Goal: Information Seeking & Learning: Learn about a topic

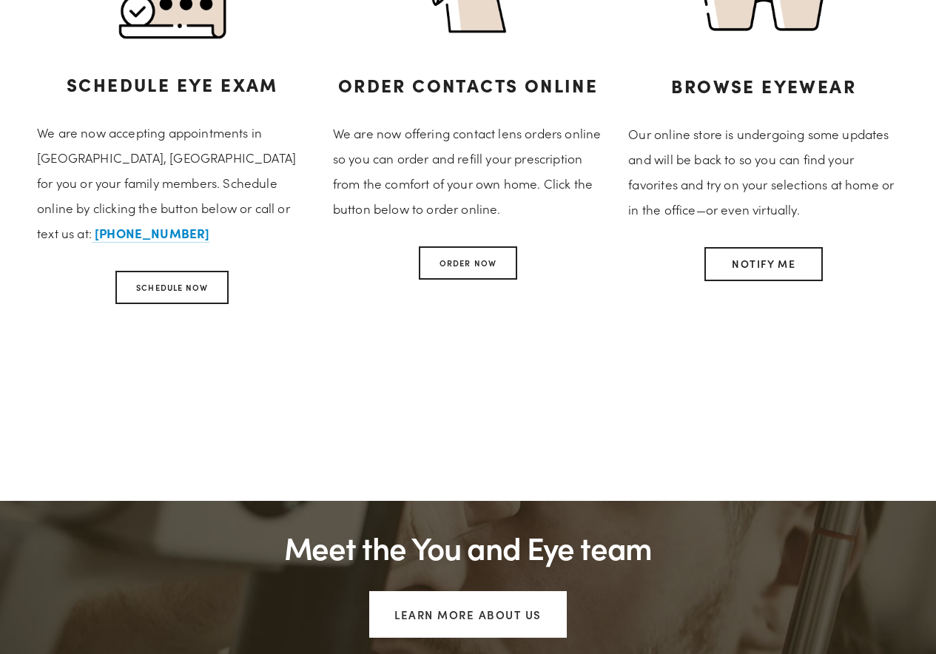
scroll to position [622, 0]
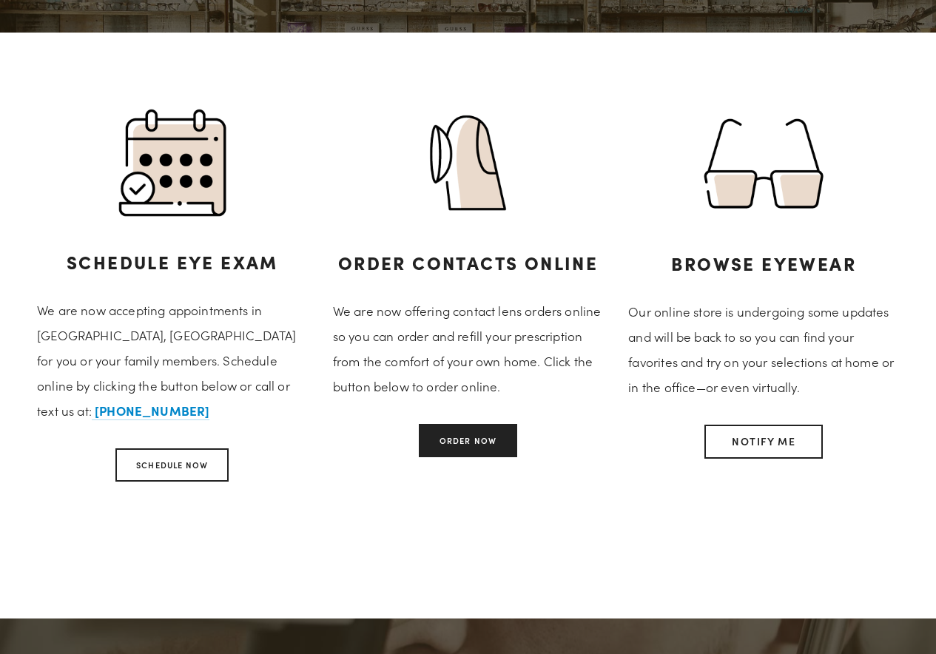
click at [490, 441] on link "Order Now" at bounding box center [468, 440] width 98 height 33
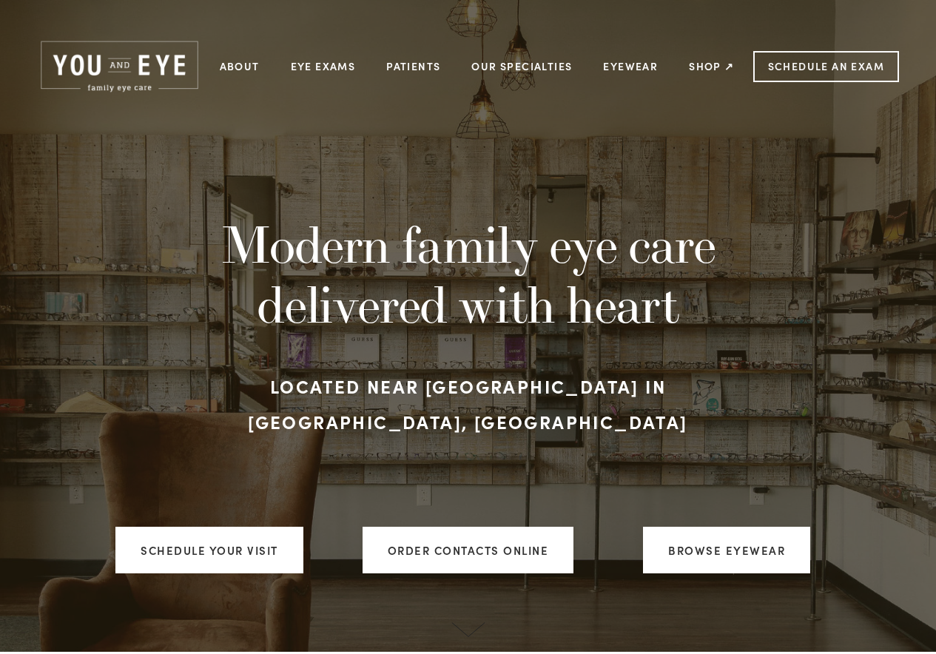
scroll to position [0, 0]
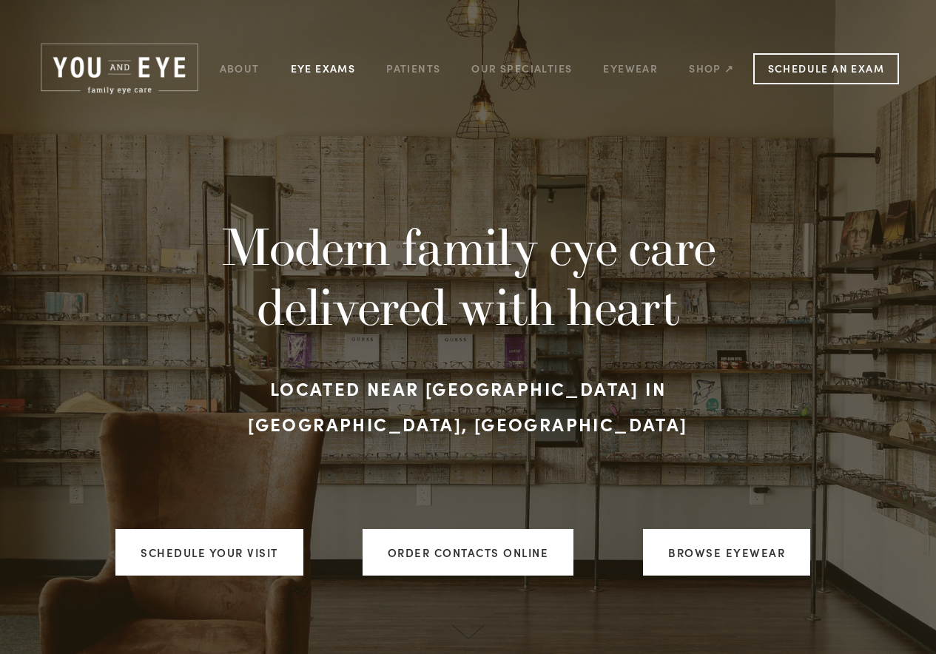
click at [344, 67] on link "Eye Exams" at bounding box center [323, 68] width 65 height 23
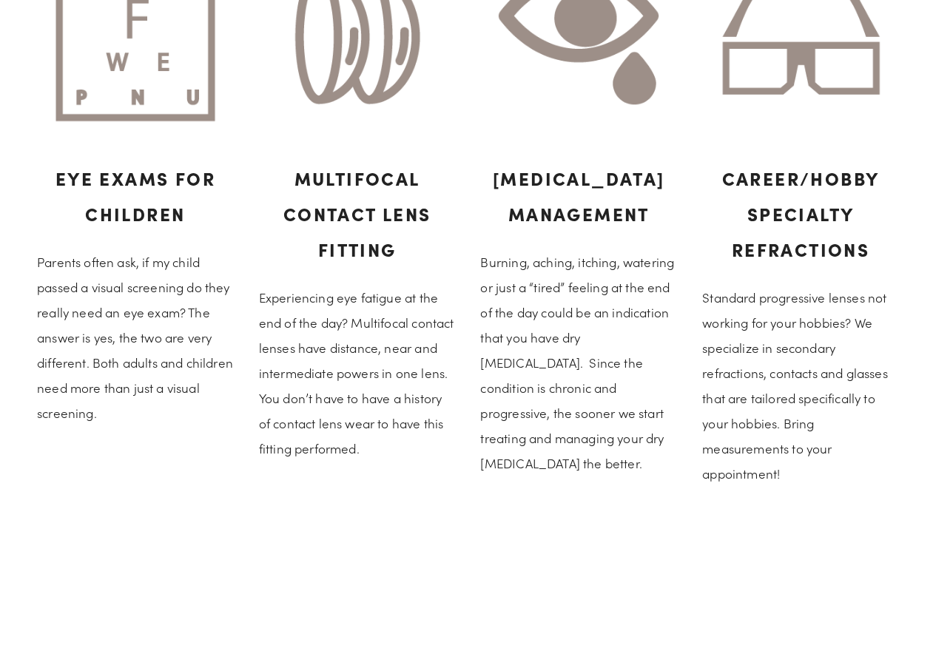
scroll to position [888, 0]
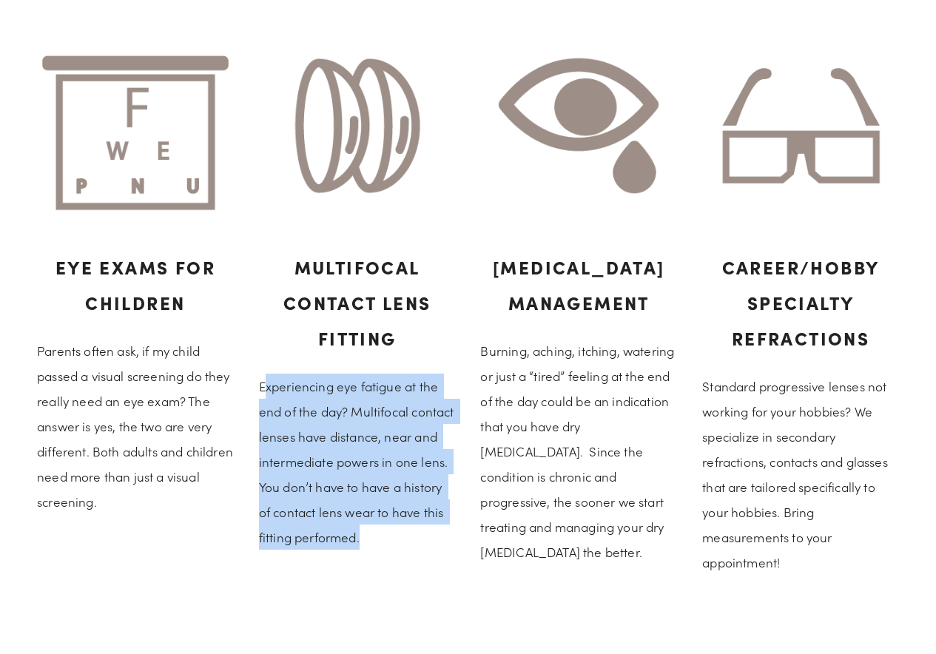
drag, startPoint x: 263, startPoint y: 386, endPoint x: 415, endPoint y: 540, distance: 216.7
click at [415, 540] on p "Experiencing eye fatigue at the end of the day? Multifocal contact lenses have …" at bounding box center [357, 462] width 197 height 176
